Goal: Register for event/course

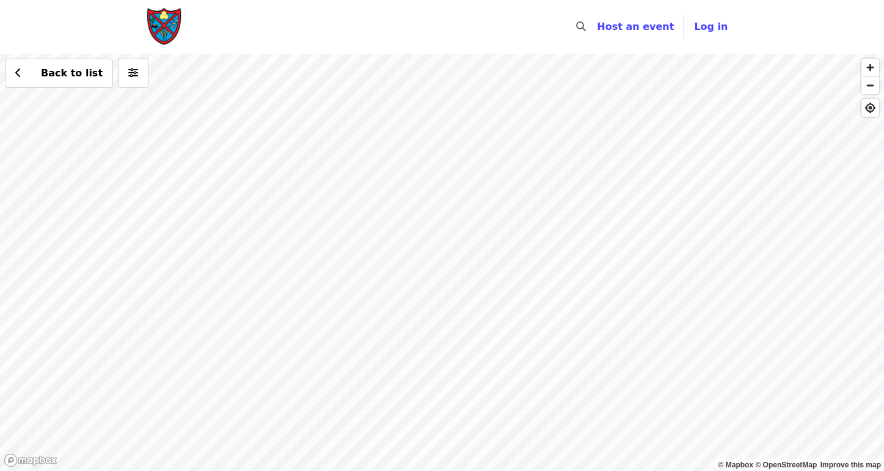
click at [516, 230] on div "Back to list" at bounding box center [442, 262] width 884 height 417
drag, startPoint x: 608, startPoint y: 315, endPoint x: 606, endPoint y: 199, distance: 116.1
click at [606, 199] on div "Back to list" at bounding box center [442, 262] width 884 height 417
click at [561, 287] on div "Back to list" at bounding box center [442, 262] width 884 height 417
click at [713, 213] on div "Back to list" at bounding box center [442, 262] width 884 height 417
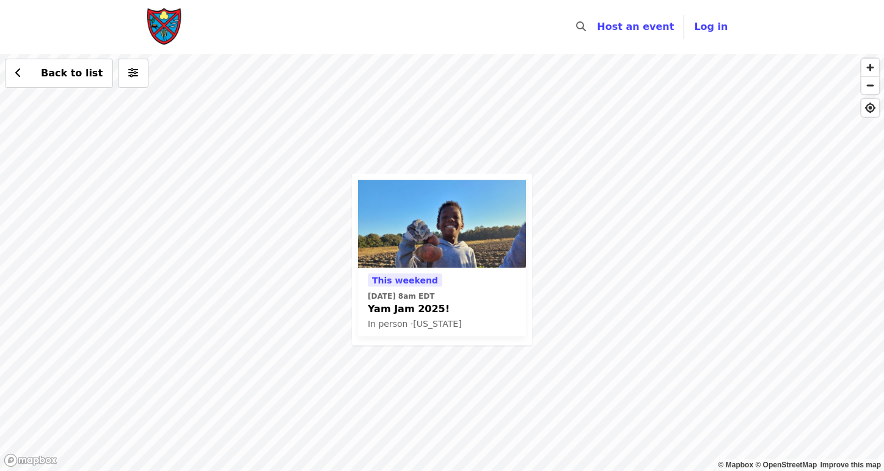
click at [425, 296] on time "[DATE] 8am EDT" at bounding box center [401, 295] width 67 height 11
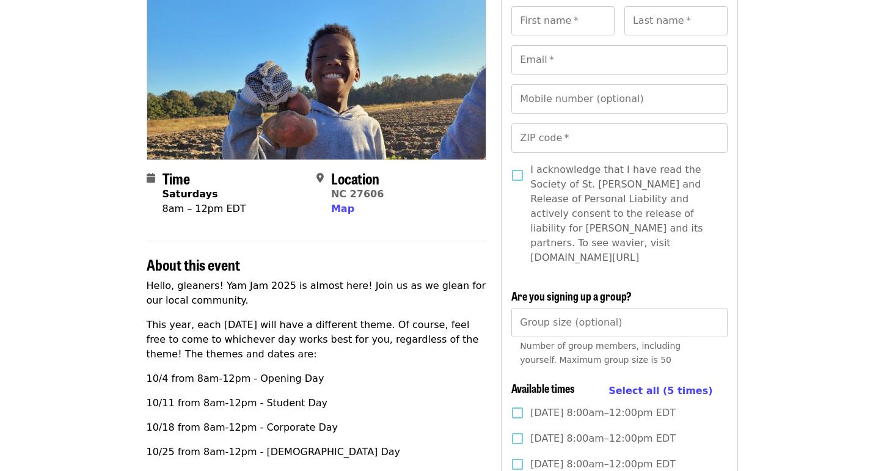
scroll to position [135, 0]
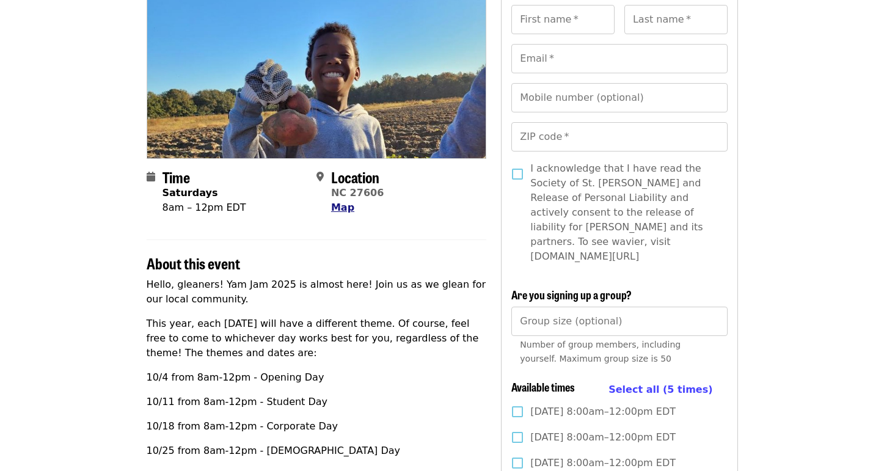
click at [344, 209] on span "Map" at bounding box center [342, 208] width 23 height 12
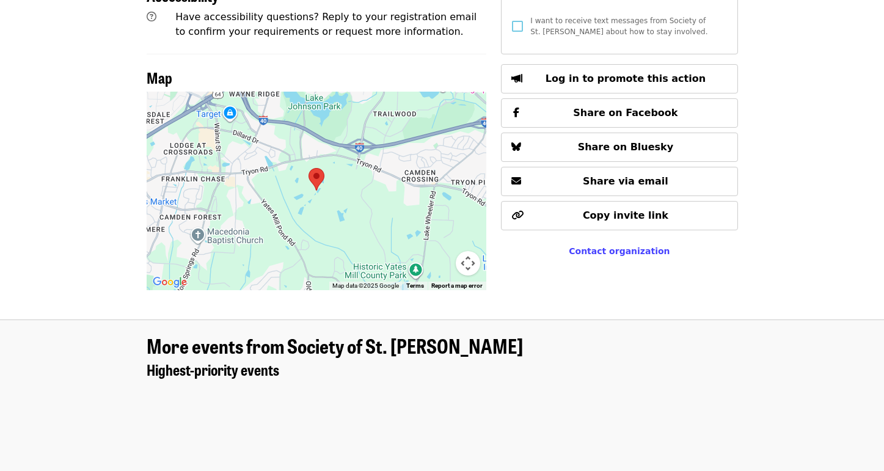
scroll to position [841, 0]
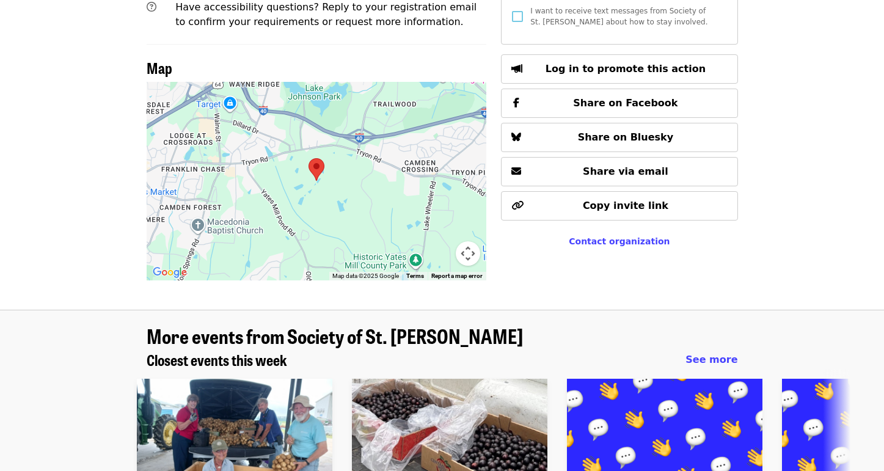
click at [330, 163] on div at bounding box center [317, 181] width 340 height 199
click at [309, 158] on area at bounding box center [309, 158] width 0 height 0
click at [158, 57] on span "Map" at bounding box center [160, 67] width 26 height 21
click at [219, 119] on div at bounding box center [317, 181] width 340 height 199
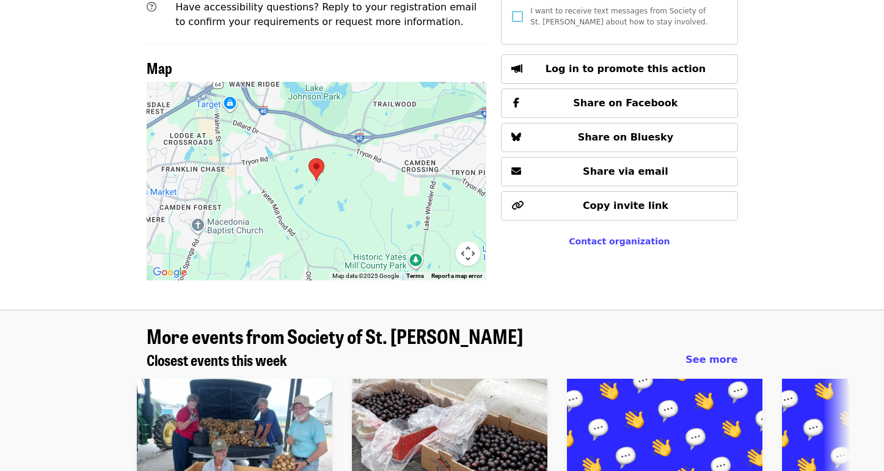
click at [356, 203] on div at bounding box center [317, 181] width 340 height 199
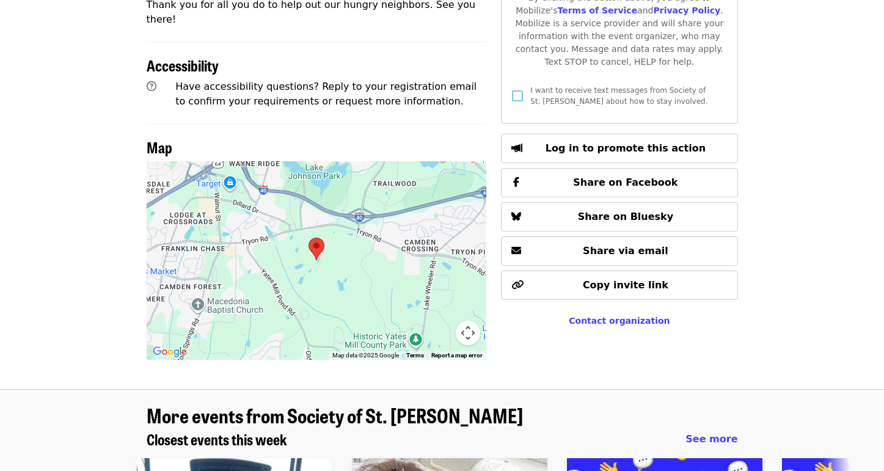
scroll to position [752, 0]
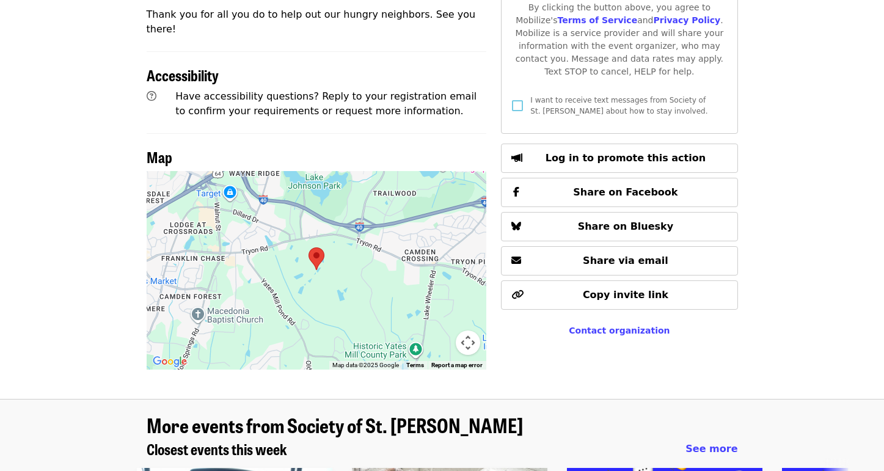
click at [323, 247] on img at bounding box center [317, 258] width 16 height 23
click at [173, 354] on img "Open this area in Google Maps (opens a new window)" at bounding box center [170, 362] width 40 height 16
click at [309, 247] on area at bounding box center [309, 247] width 0 height 0
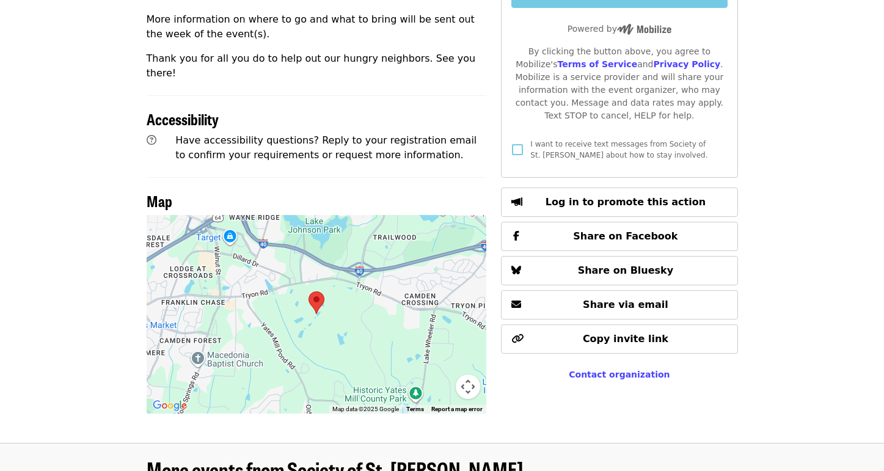
scroll to position [700, 0]
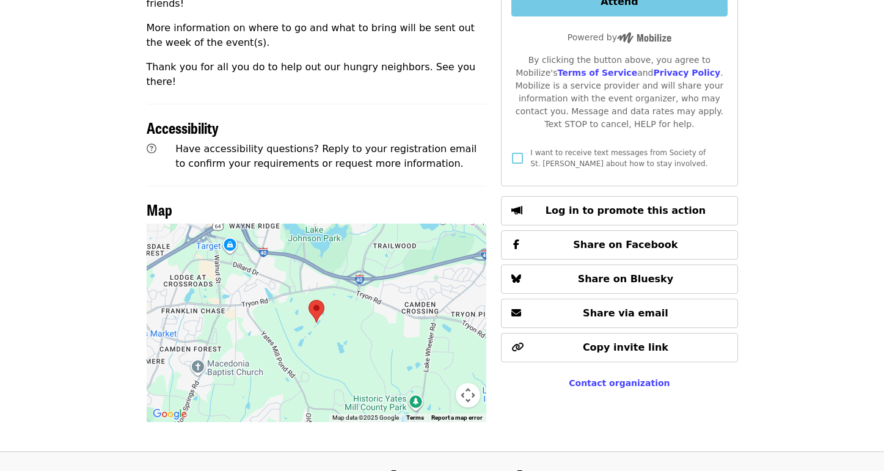
click at [309, 300] on area at bounding box center [309, 300] width 0 height 0
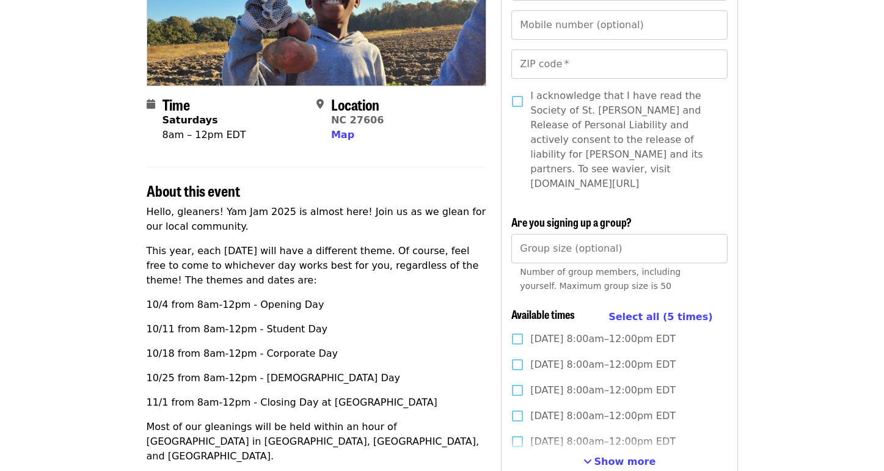
scroll to position [209, 0]
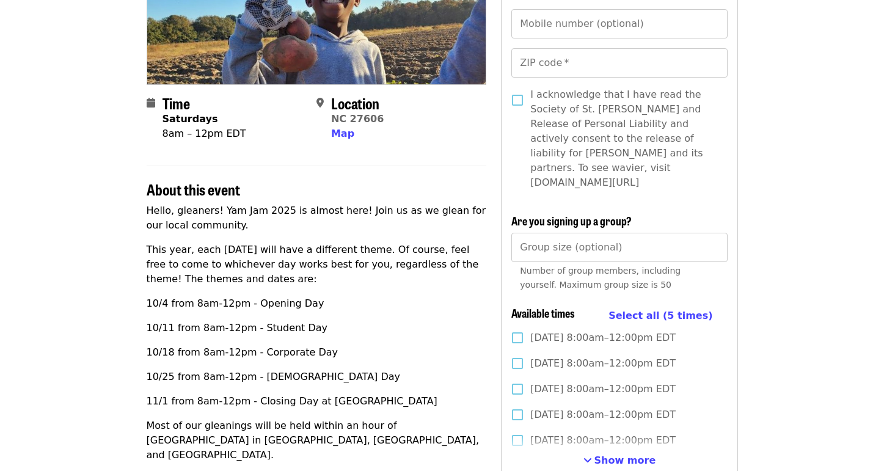
click at [353, 109] on span "Location" at bounding box center [355, 102] width 48 height 21
click at [317, 102] on icon "map-marker-alt icon" at bounding box center [320, 103] width 7 height 12
click at [348, 109] on span "Location" at bounding box center [355, 102] width 48 height 21
click at [356, 106] on span "Location" at bounding box center [355, 102] width 48 height 21
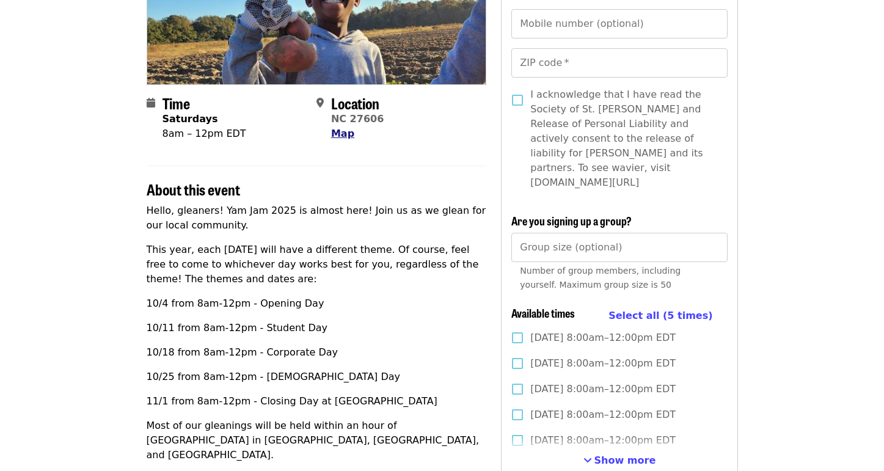
click at [344, 133] on span "Map" at bounding box center [342, 134] width 23 height 12
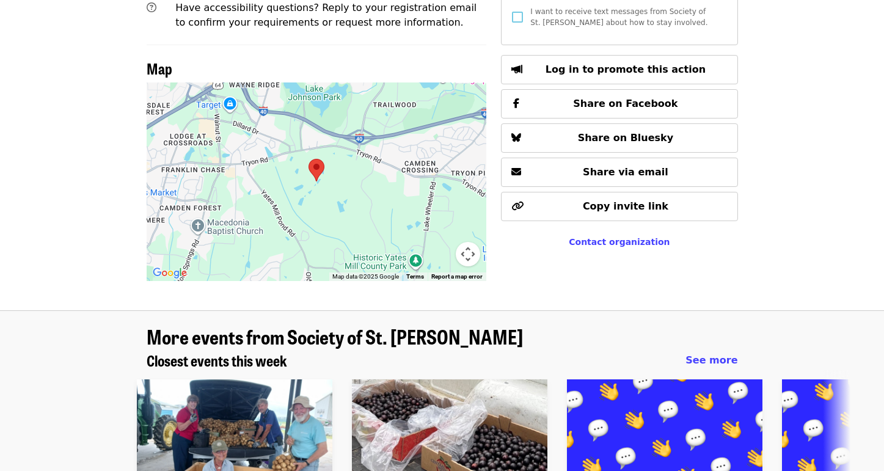
scroll to position [841, 0]
click at [309, 158] on area at bounding box center [309, 158] width 0 height 0
click at [317, 158] on div at bounding box center [317, 169] width 16 height 23
click at [317, 138] on div at bounding box center [317, 181] width 340 height 199
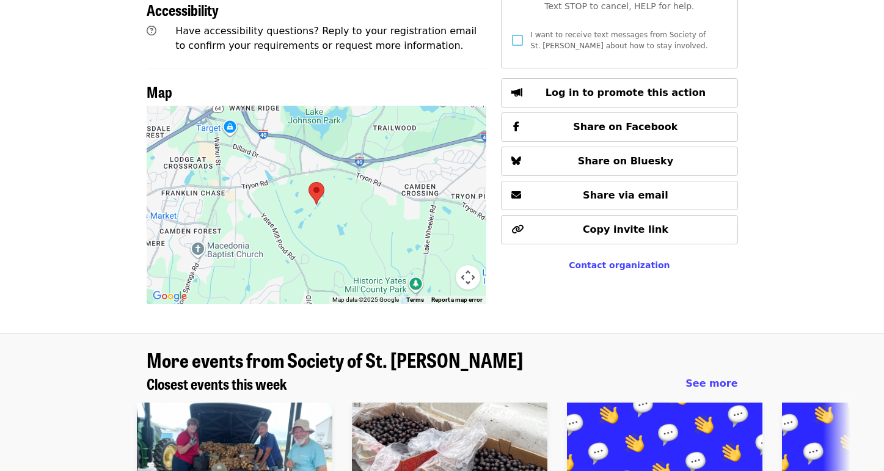
scroll to position [821, 0]
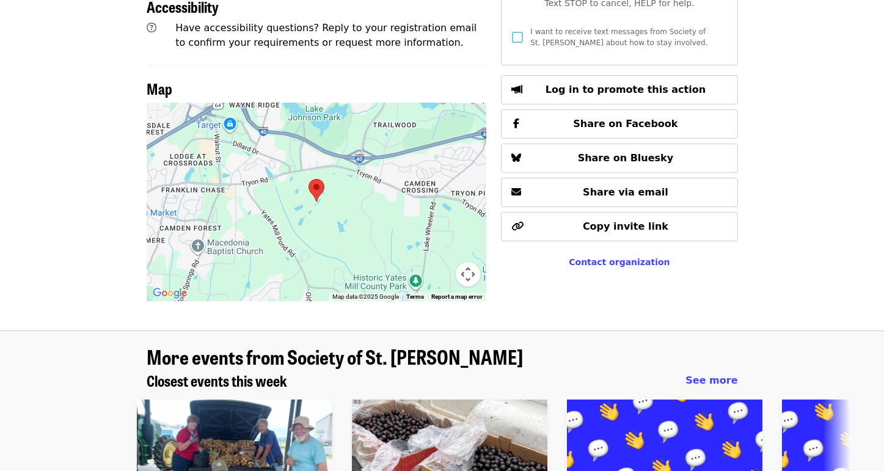
click at [309, 179] on area at bounding box center [309, 179] width 0 height 0
click at [315, 158] on div at bounding box center [317, 202] width 340 height 199
